Goal: Information Seeking & Learning: Learn about a topic

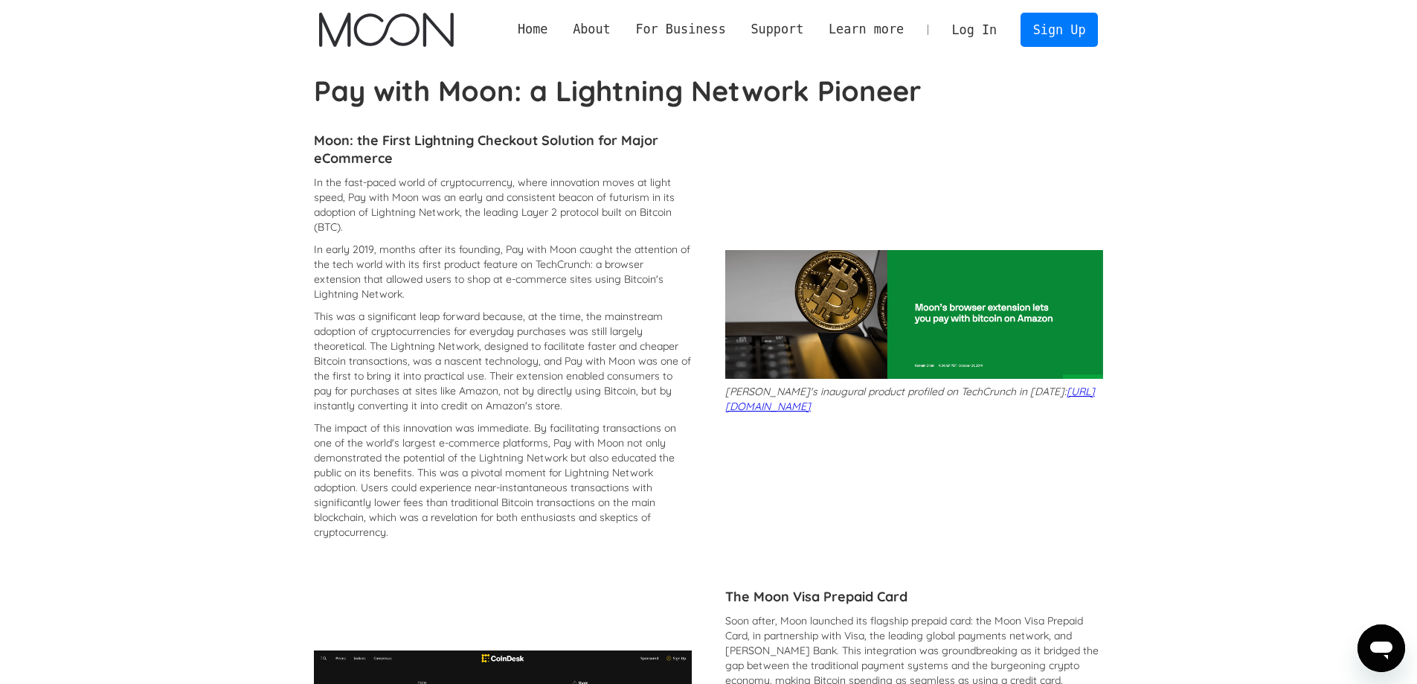
click at [365, 29] on img "home" at bounding box center [386, 30] width 135 height 34
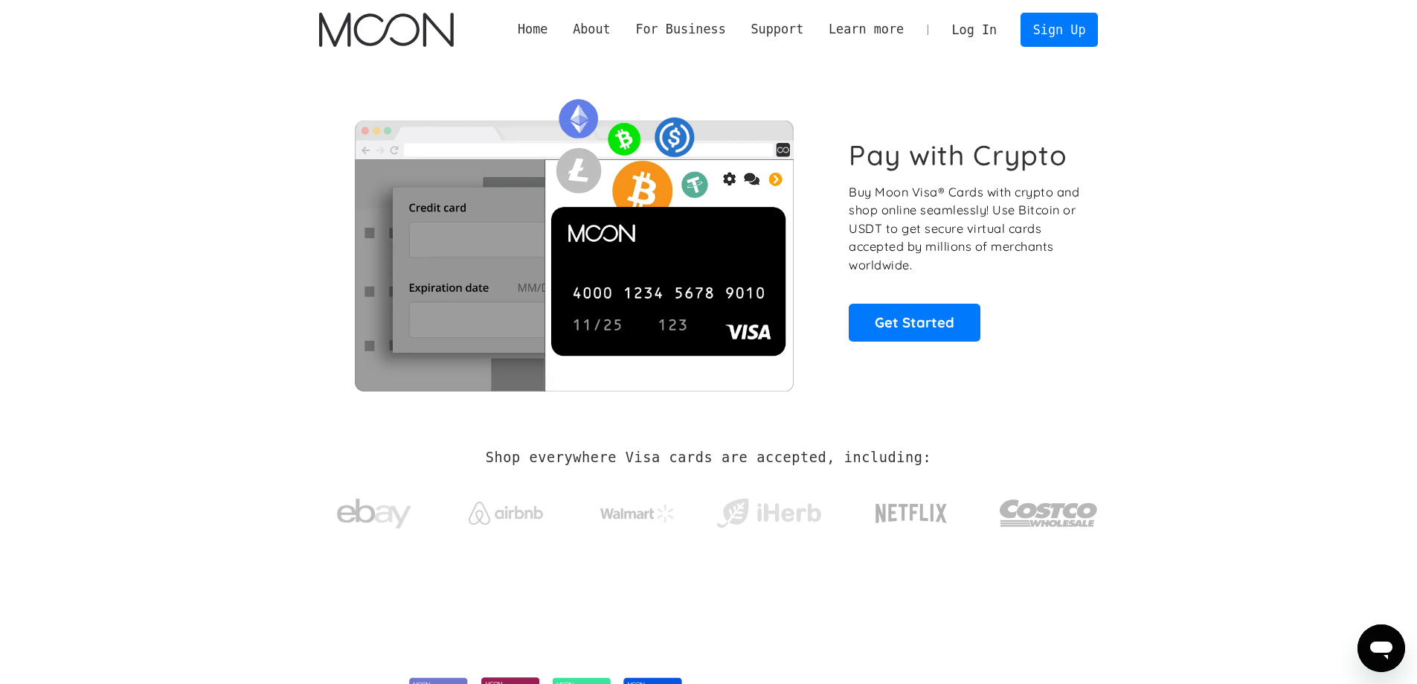
click at [1228, 559] on section "Shop everywhere Visa cards are accepted, including:" at bounding box center [708, 499] width 1417 height 158
click at [626, 510] on img at bounding box center [637, 513] width 74 height 18
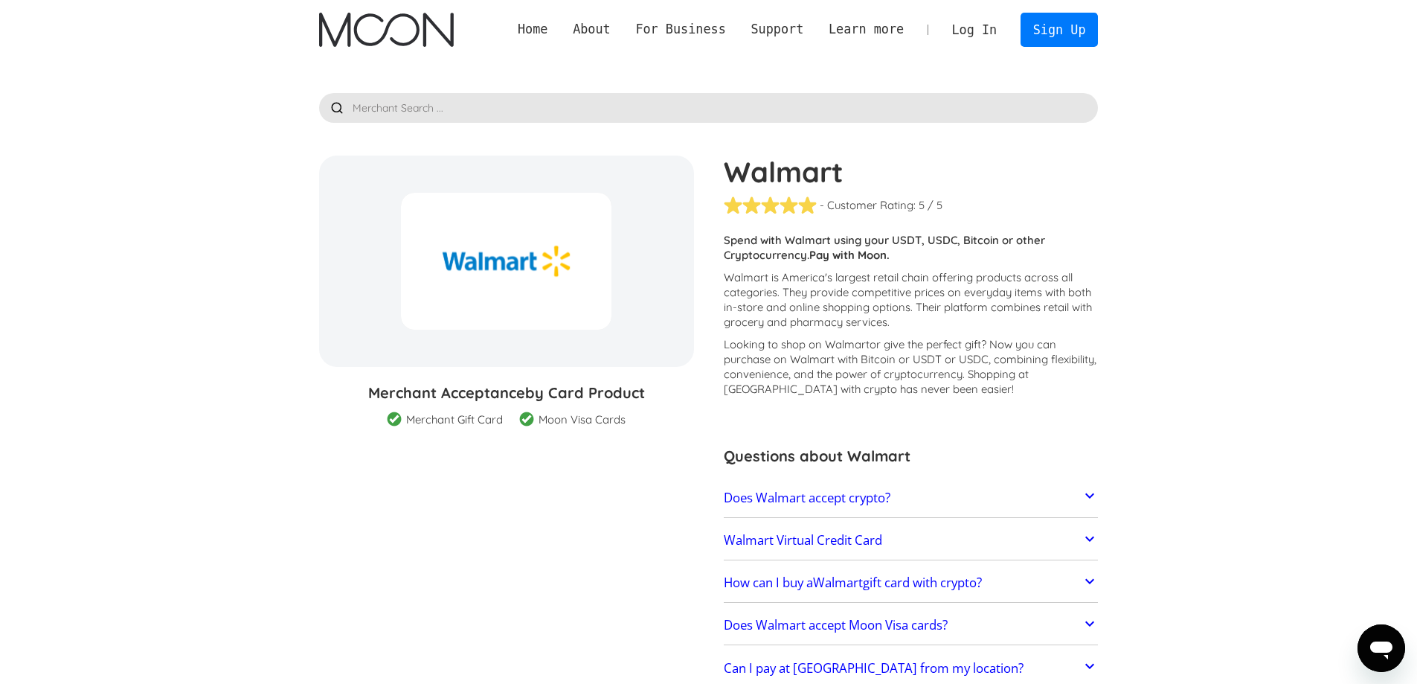
click at [795, 498] on h2 "Does Walmart accept crypto?" at bounding box center [807, 497] width 167 height 15
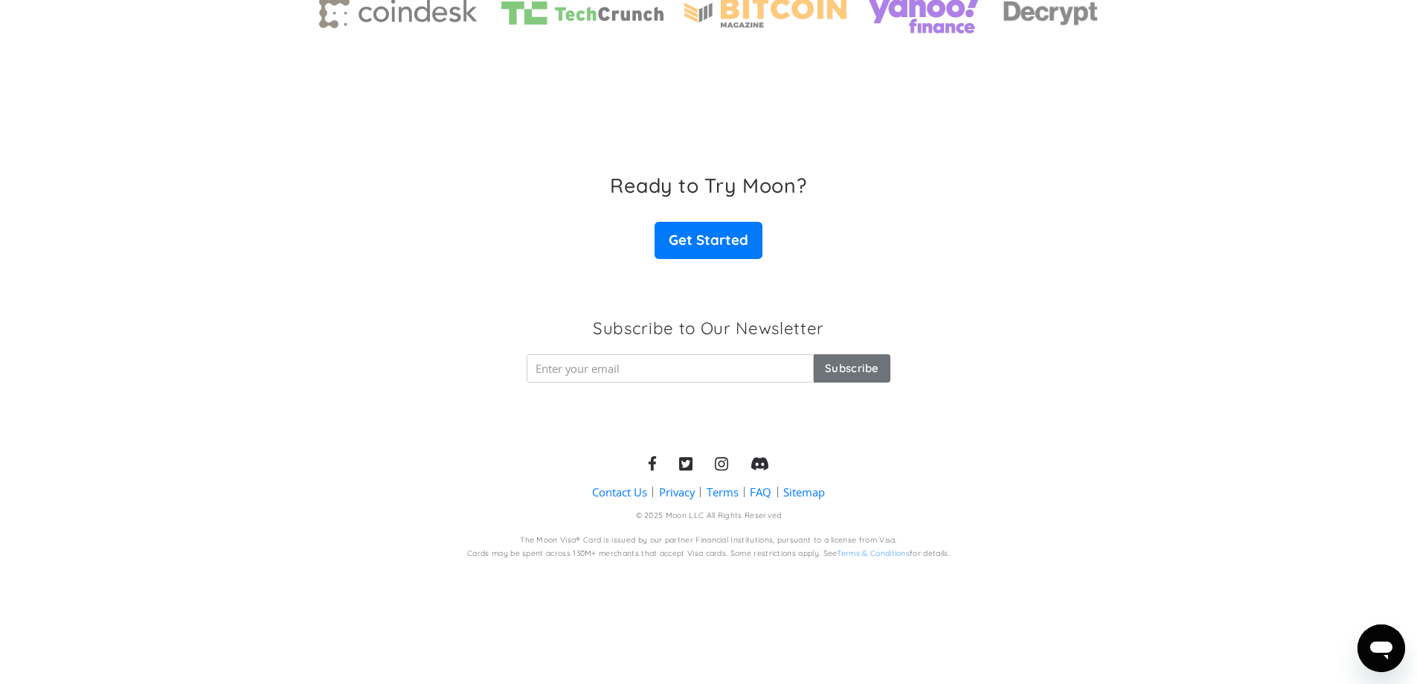
scroll to position [2120, 0]
